Goal: Task Accomplishment & Management: Manage account settings

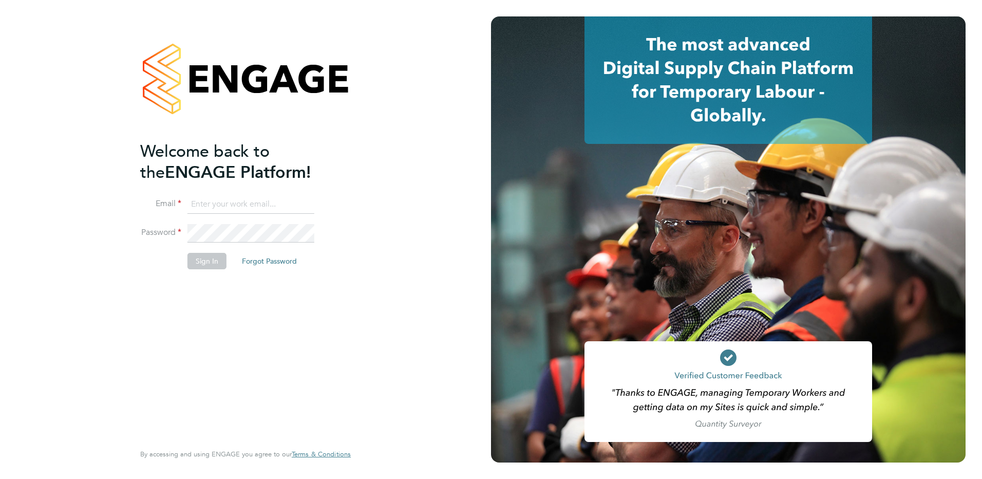
type input "tracey.collins@hmsworks.co.uk"
click at [206, 265] on button "Sign In" at bounding box center [206, 261] width 39 height 16
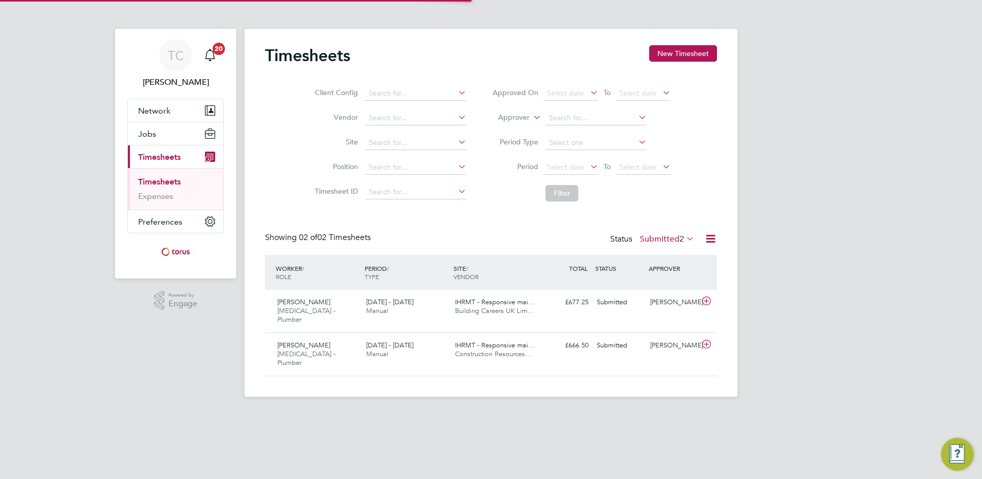
scroll to position [26, 89]
click at [509, 307] on span "Building Careers UK Lim…" at bounding box center [494, 310] width 79 height 9
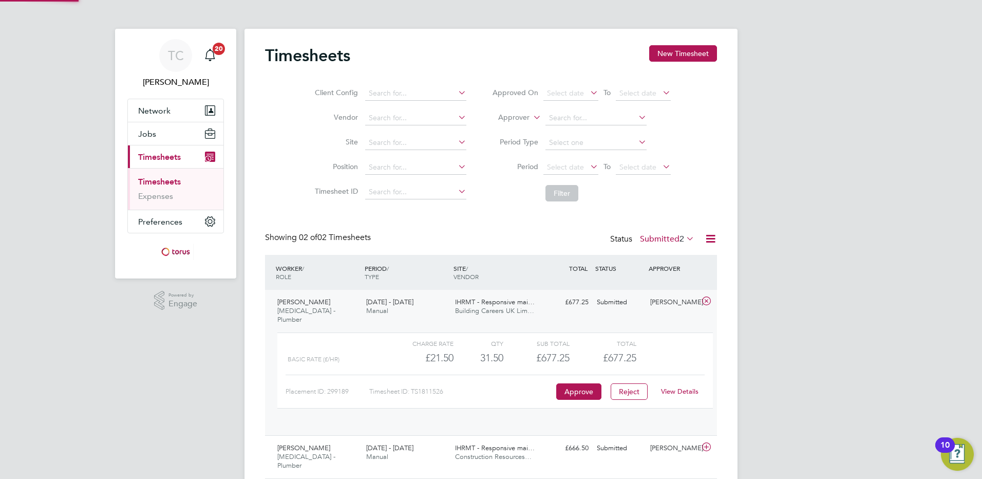
scroll to position [17, 100]
click at [579, 383] on button "Approve" at bounding box center [578, 391] width 45 height 16
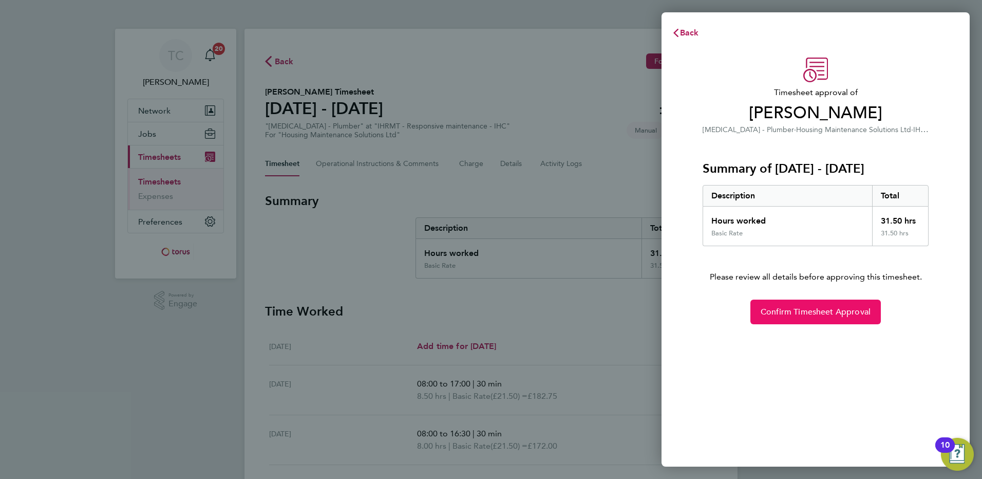
click at [819, 311] on span "Confirm Timesheet Approval" at bounding box center [815, 312] width 110 height 10
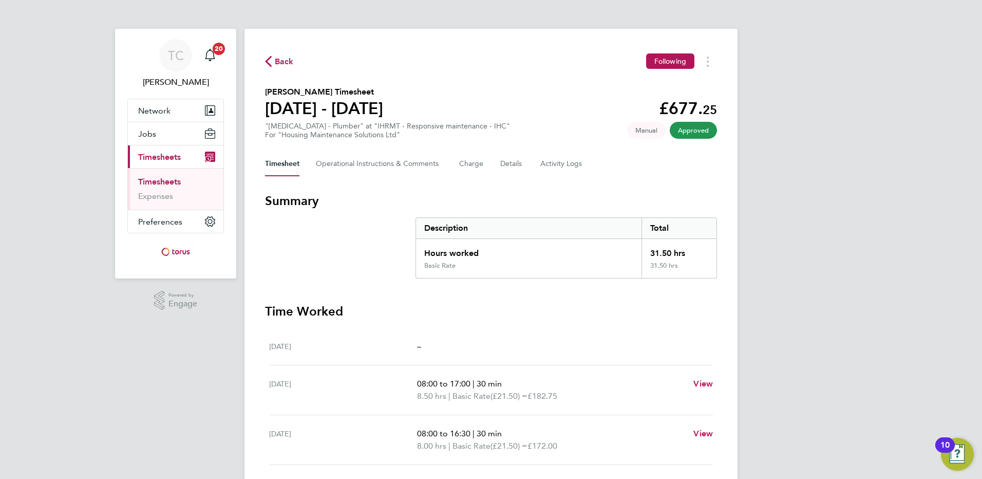
click at [469, 445] on span "Basic Rate" at bounding box center [471, 446] width 38 height 12
click at [163, 180] on link "Timesheets" at bounding box center [159, 182] width 43 height 10
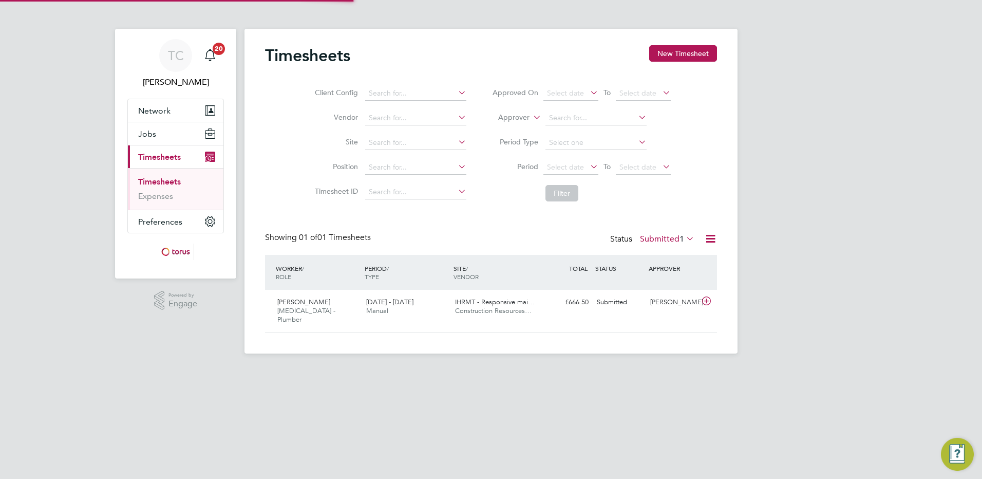
scroll to position [26, 89]
click at [534, 312] on div "IHRMT - Responsive mai… Construction Resources…" at bounding box center [495, 307] width 89 height 26
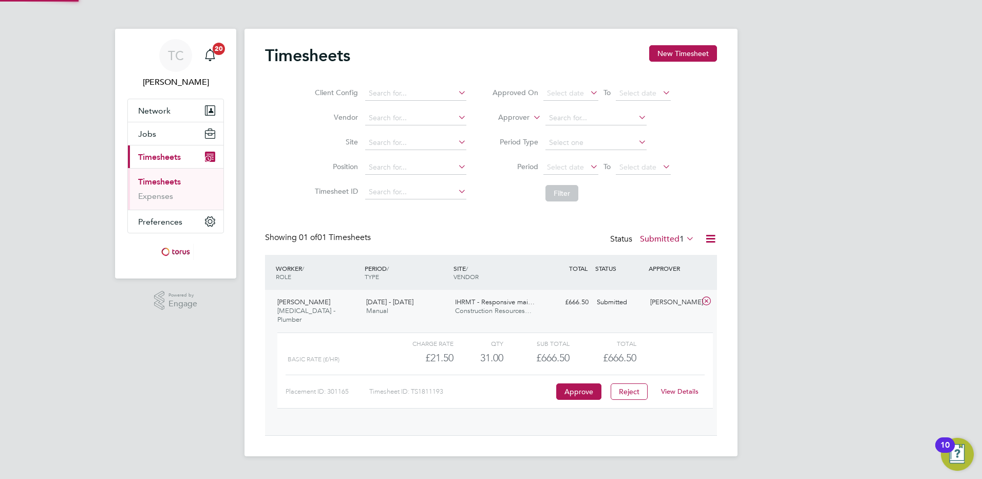
scroll to position [17, 100]
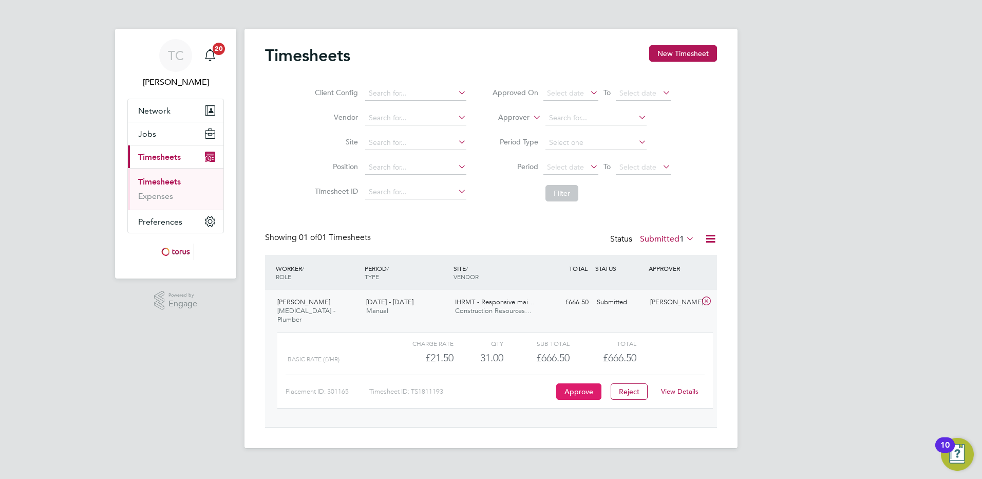
click at [562, 386] on button "Approve" at bounding box center [578, 391] width 45 height 16
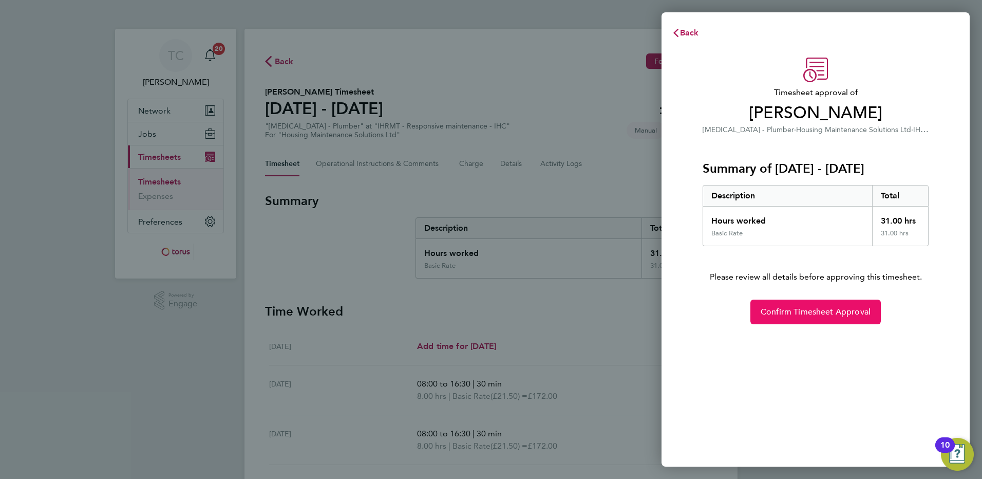
click at [832, 313] on span "Confirm Timesheet Approval" at bounding box center [815, 312] width 110 height 10
